Goal: Task Accomplishment & Management: Complete application form

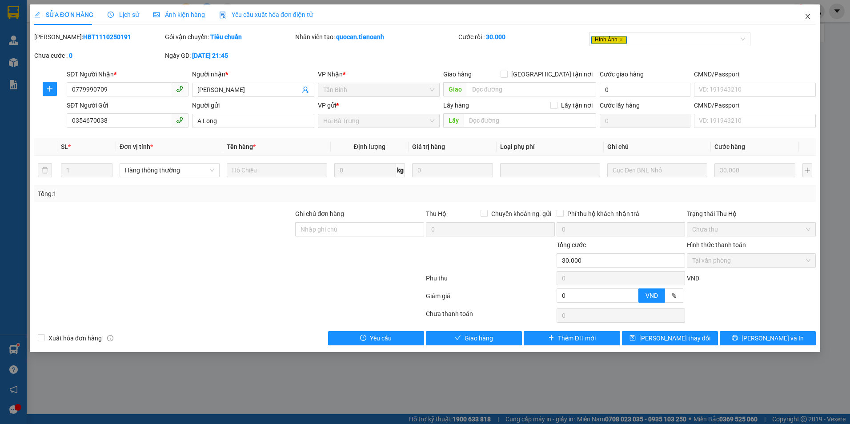
click at [806, 19] on icon "close" at bounding box center [807, 16] width 5 height 5
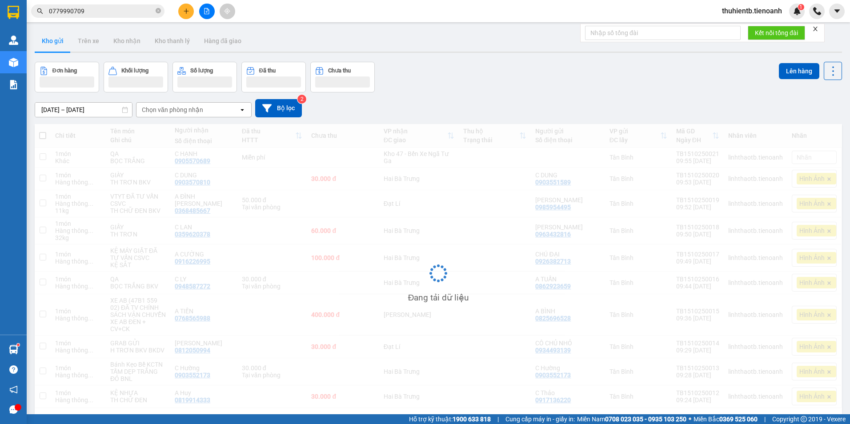
click at [81, 11] on input "0779990709" at bounding box center [101, 11] width 105 height 10
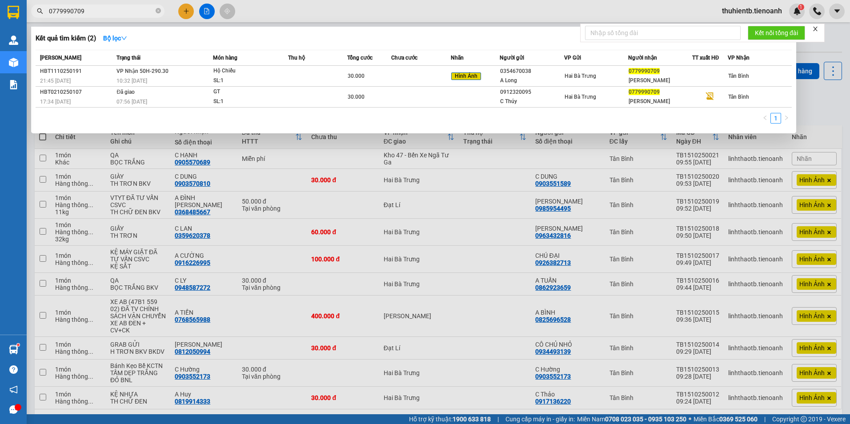
click at [81, 11] on input "0779990709" at bounding box center [101, 11] width 105 height 10
paste input "972258944"
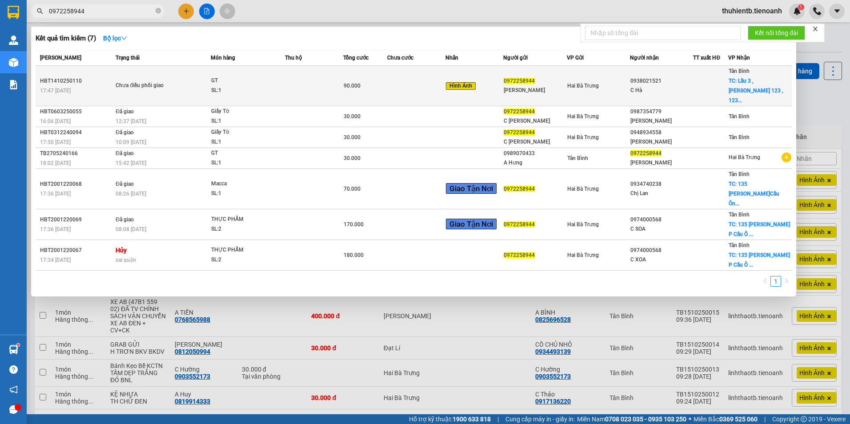
type input "0972258944"
click at [754, 88] on div "Tân Bình TC: Lầu 3 , [PERSON_NAME] 123 , 123..." at bounding box center [760, 85] width 62 height 39
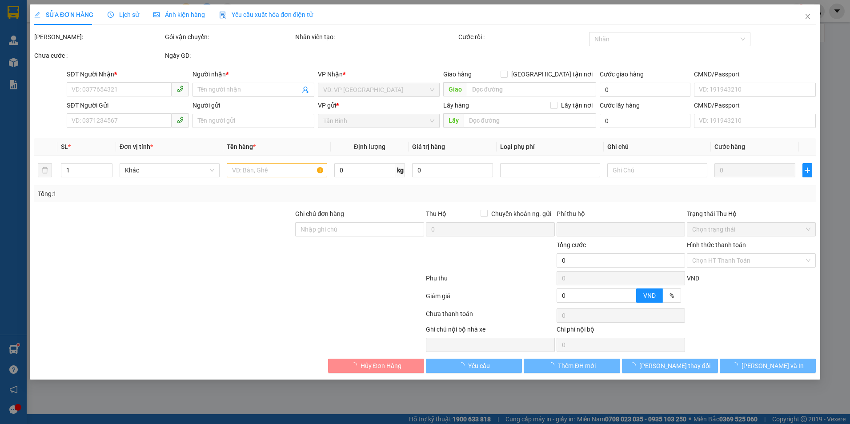
type input "0938021521"
type input "C Hà"
checkbox input "true"
type input "Lầu 3 , [PERSON_NAME] 123 , 123-127 Võ Văn Tần , Võ Thị Sáu , Quận 3"
type input "0972258944"
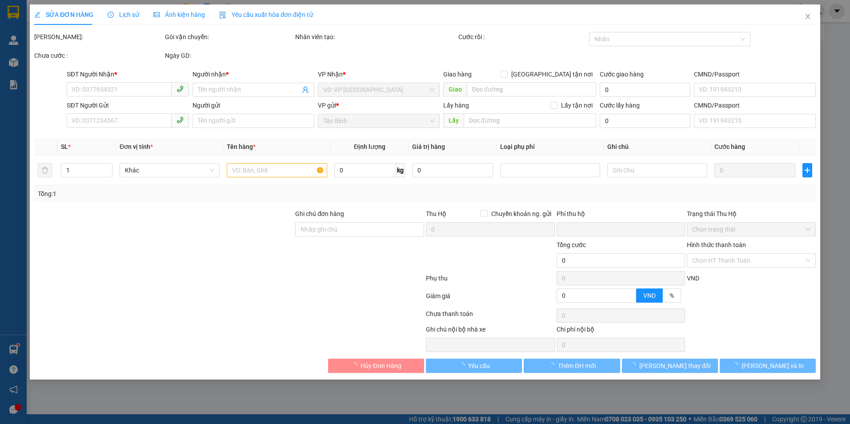
type input "[PERSON_NAME]"
type input "0"
type input "90.000"
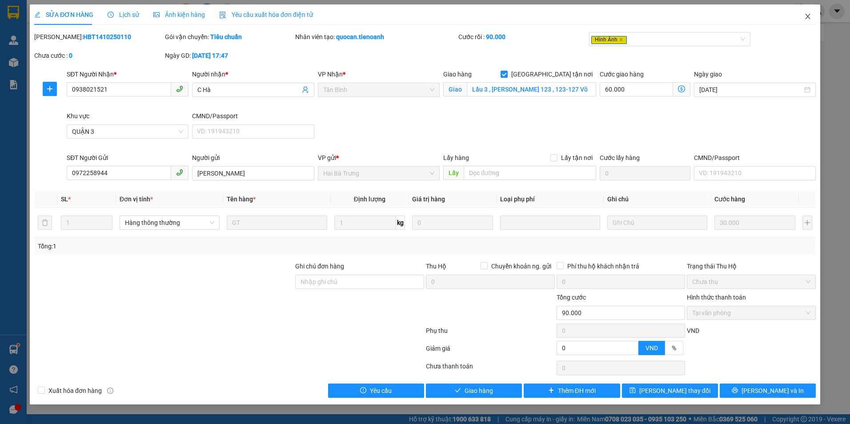
click at [806, 13] on icon "close" at bounding box center [807, 16] width 7 height 7
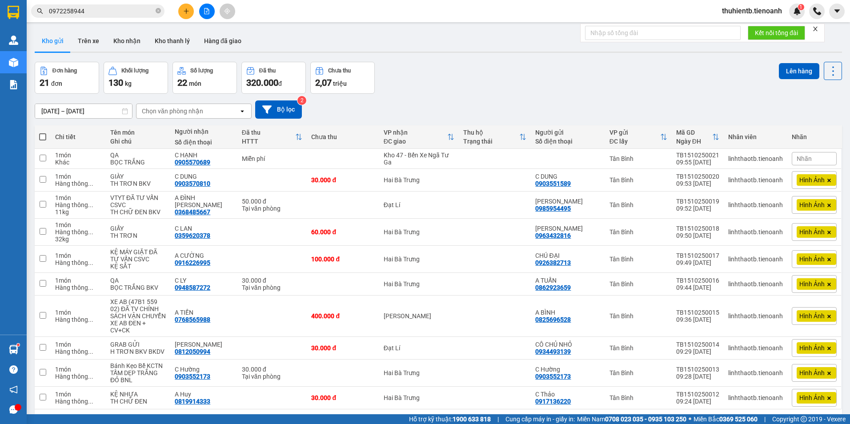
click at [96, 11] on input "0972258944" at bounding box center [101, 11] width 105 height 10
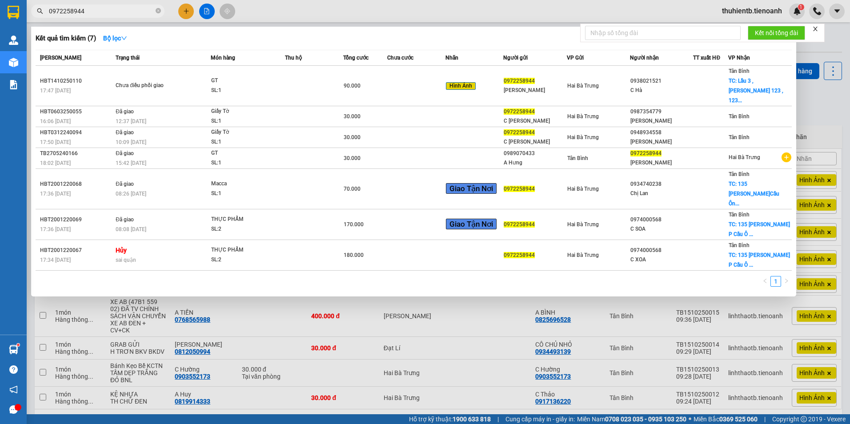
click at [32, 19] on div "Kết quả tìm kiếm ( 7 ) Bộ lọc Mã ĐH Trạng thái Món hàng Thu hộ Tổng cước Chưa c…" at bounding box center [86, 12] width 173 height 16
